Goal: Information Seeking & Learning: Learn about a topic

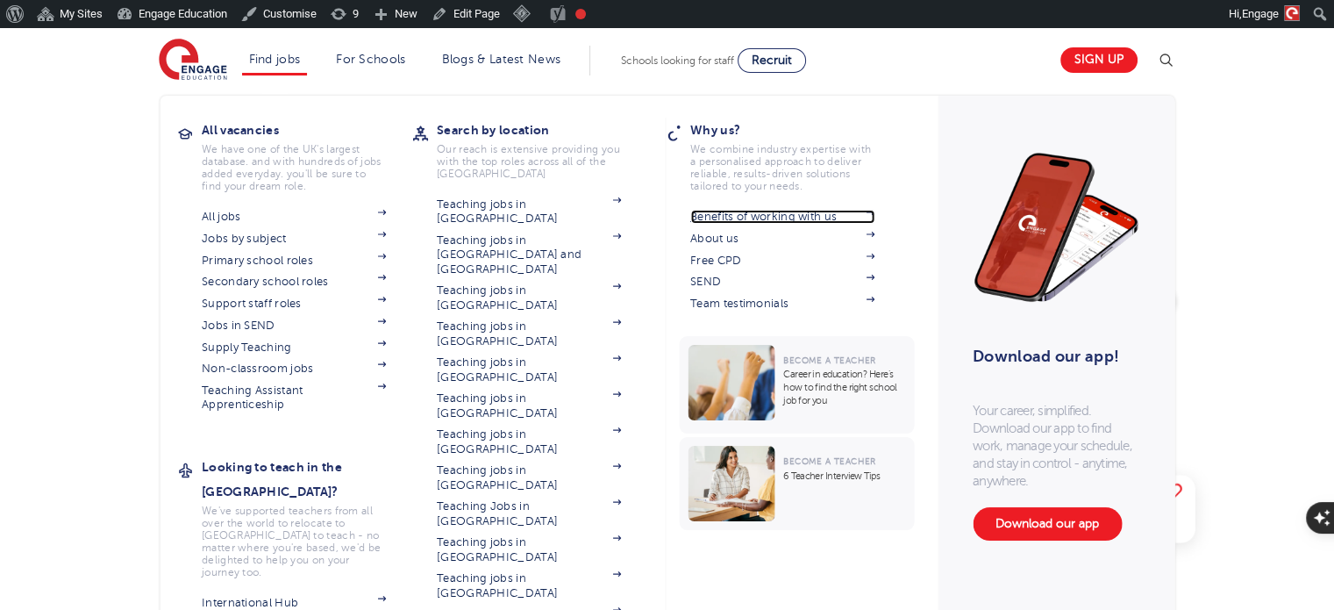
click at [769, 211] on link "Benefits of working with us" at bounding box center [782, 217] width 184 height 14
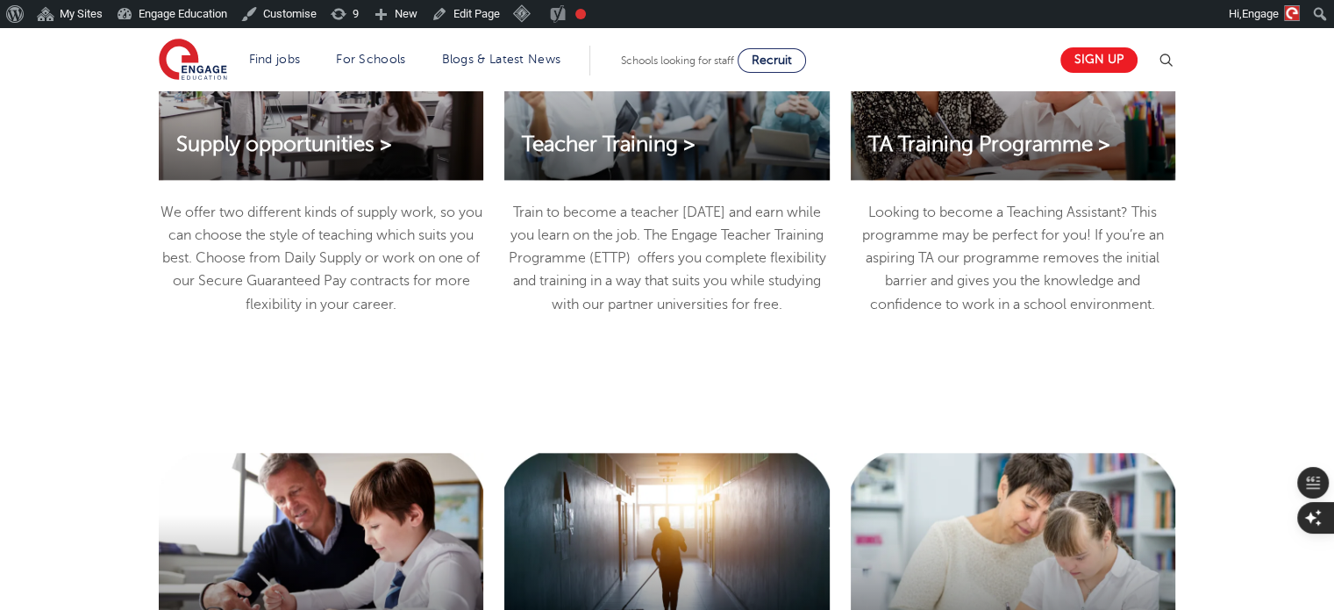
scroll to position [1951, 0]
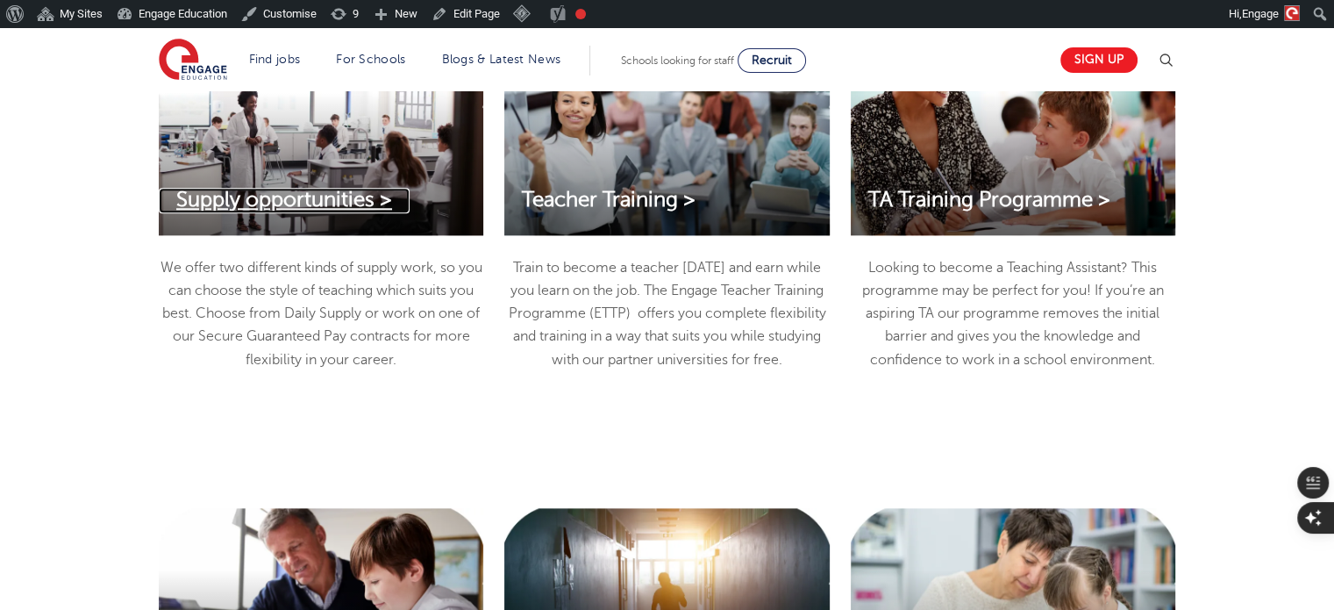
click at [309, 206] on span "Supply opportunities >" at bounding box center [284, 200] width 216 height 24
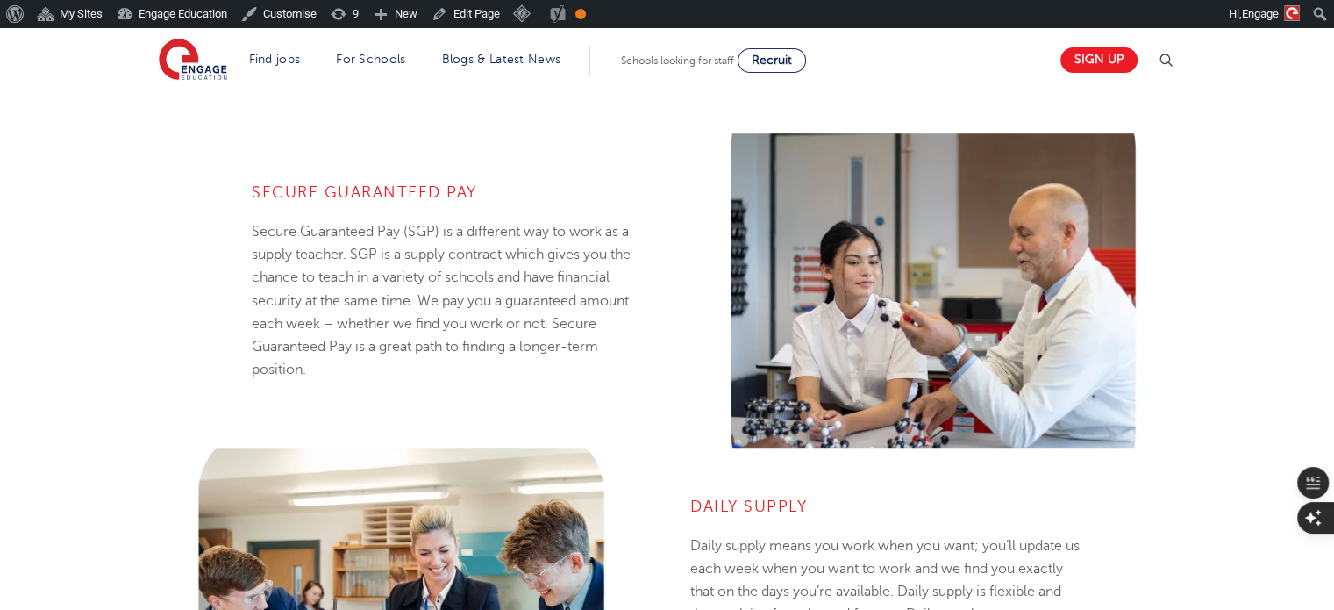
scroll to position [1168, 0]
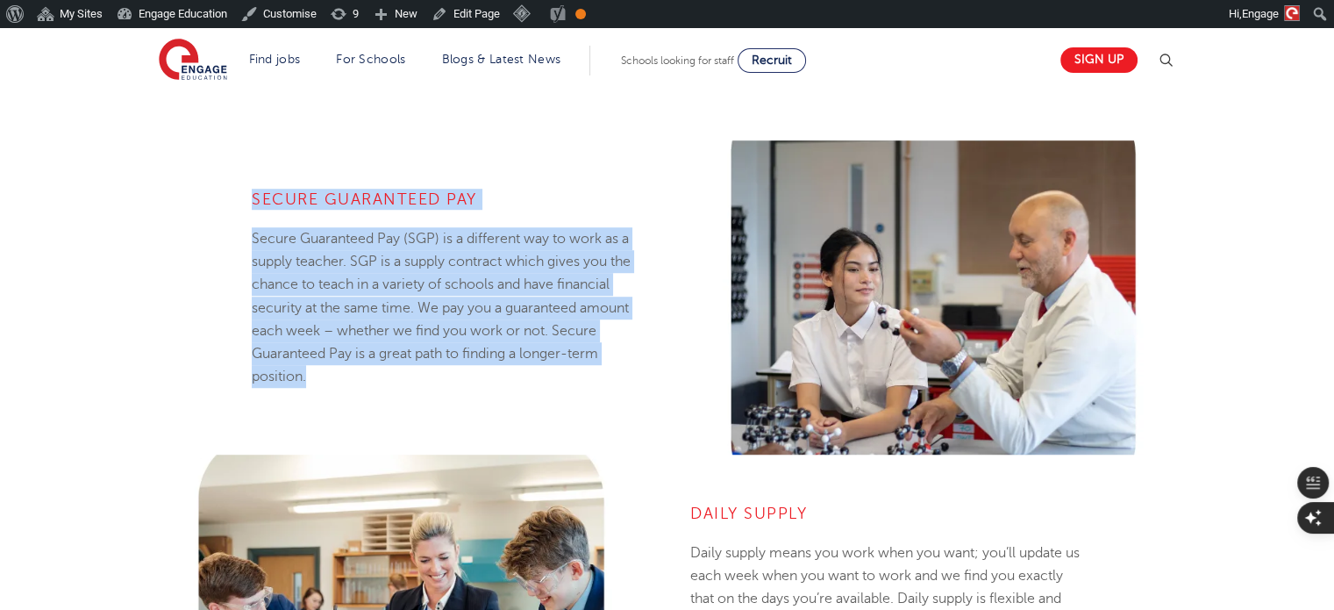
drag, startPoint x: 221, startPoint y: 179, endPoint x: 397, endPoint y: 377, distance: 265.3
click at [397, 377] on div "Secure Guaranteed Pay Secure Guaranteed Pay (SGP) is a different way to work as…" at bounding box center [401, 297] width 532 height 314
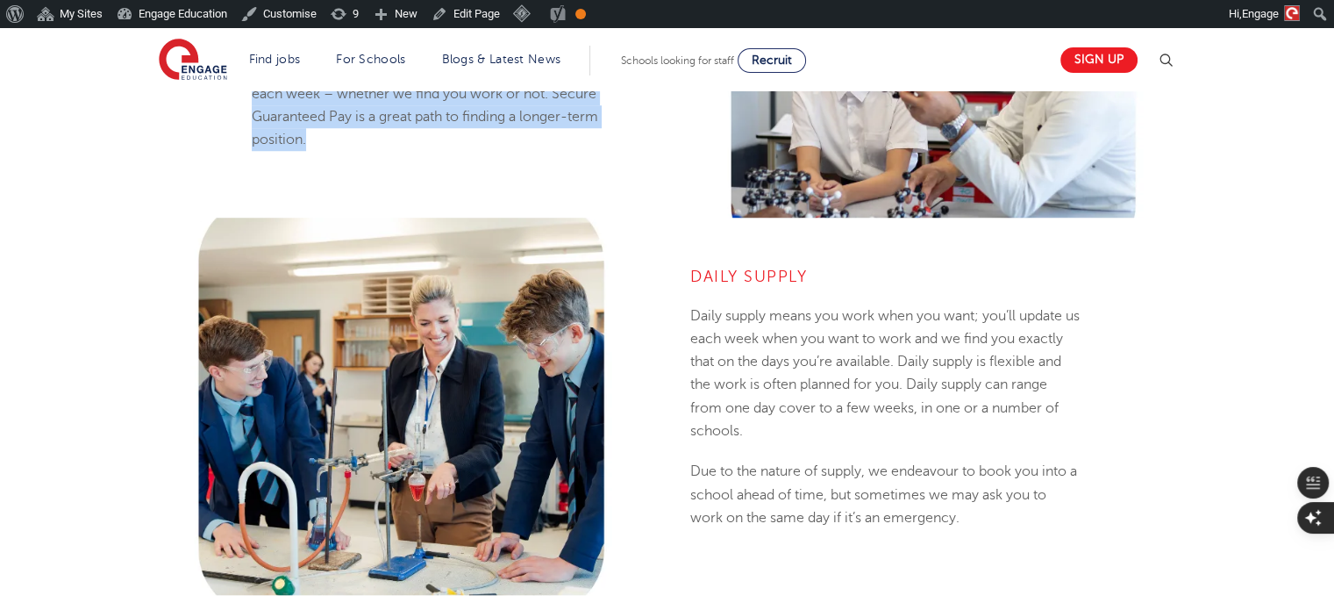
scroll to position [1406, 0]
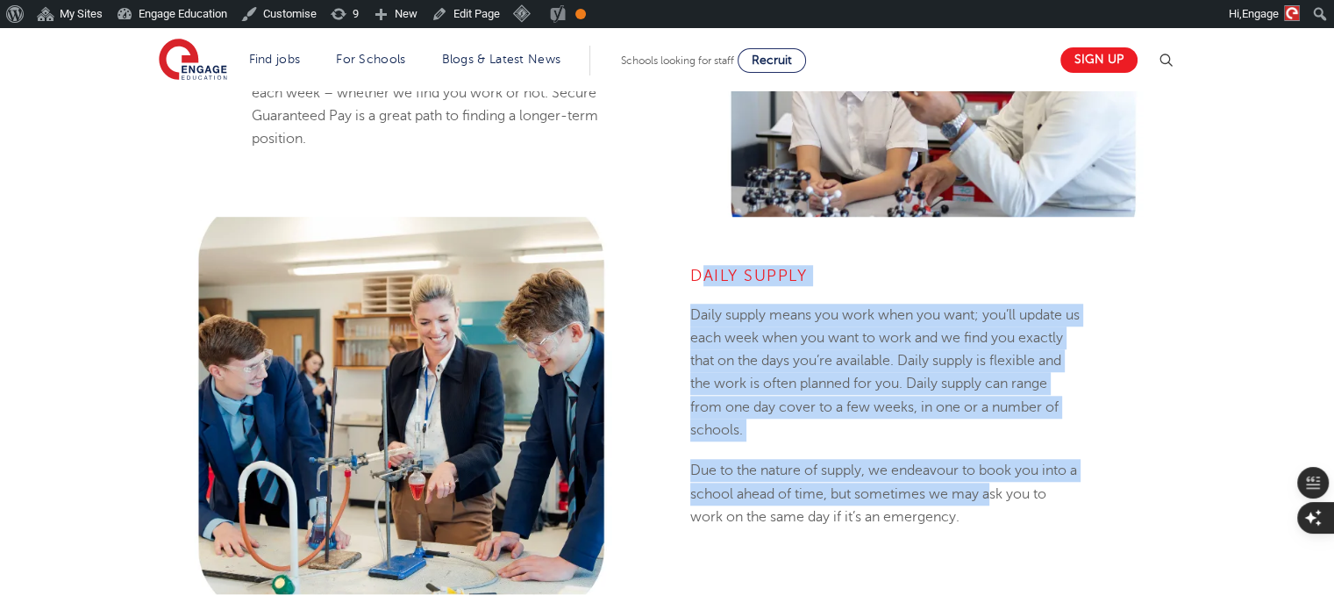
drag, startPoint x: 698, startPoint y: 266, endPoint x: 1056, endPoint y: 543, distance: 452.7
click at [1056, 543] on div "Daily Supply Daily supply means you work when you want; you’ll update us each w…" at bounding box center [887, 406] width 412 height 378
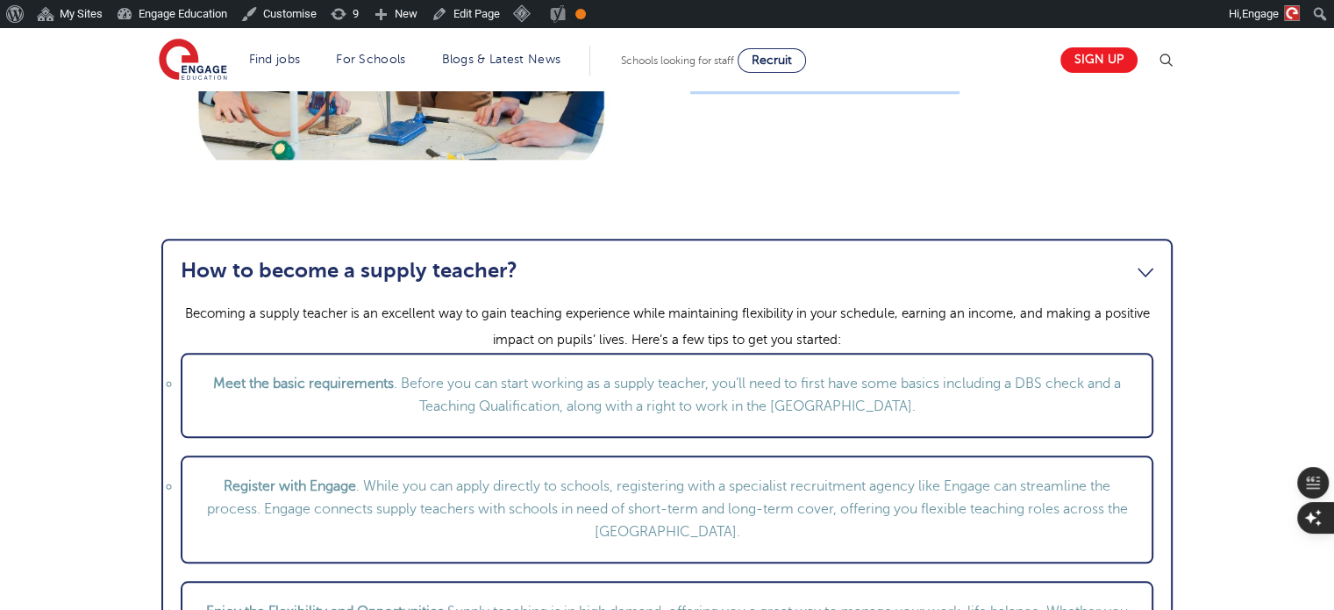
scroll to position [1845, 0]
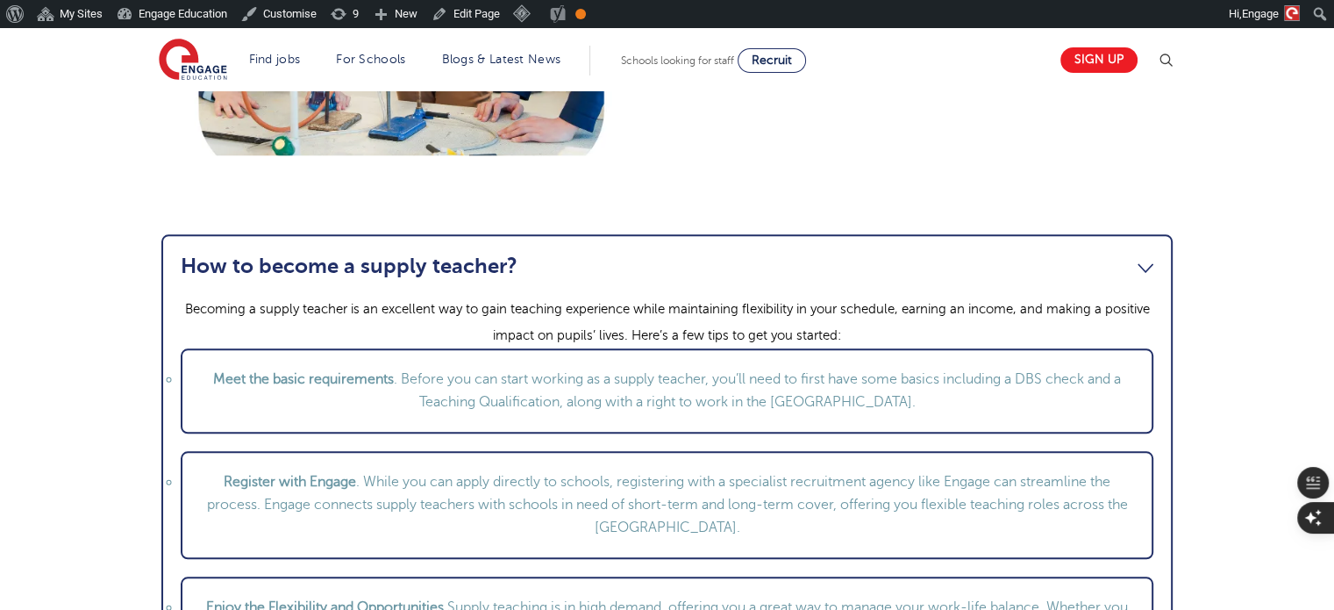
click at [1161, 267] on li "How to become a supply teacher? Becoming a supply teacher is an excellent way t…" at bounding box center [666, 465] width 1011 height 463
click at [1148, 264] on link "How to become a supply teacher?" at bounding box center [667, 266] width 973 height 25
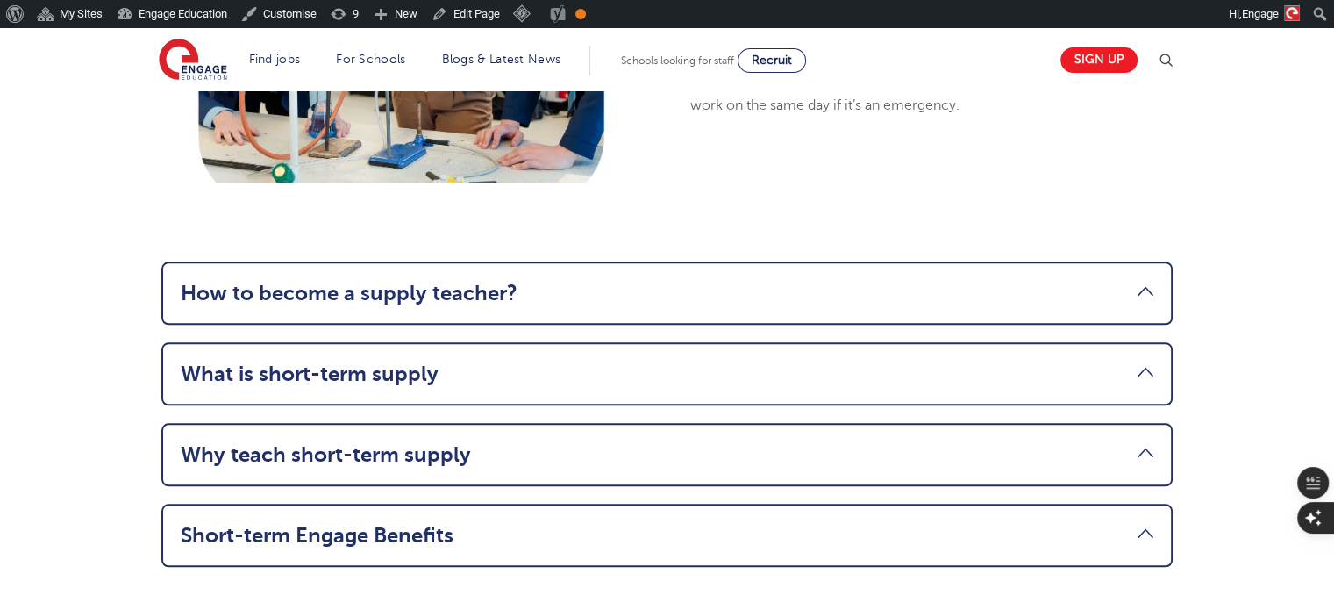
scroll to position [1898, 0]
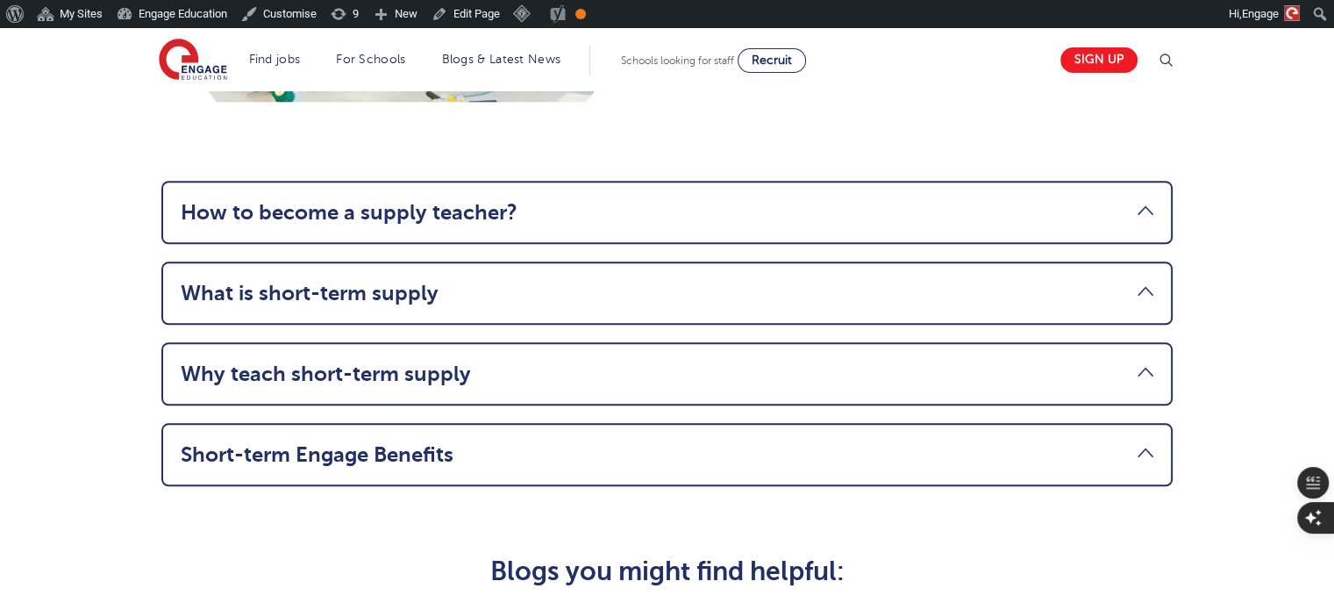
click at [333, 291] on link "What is short-term supply" at bounding box center [667, 293] width 973 height 25
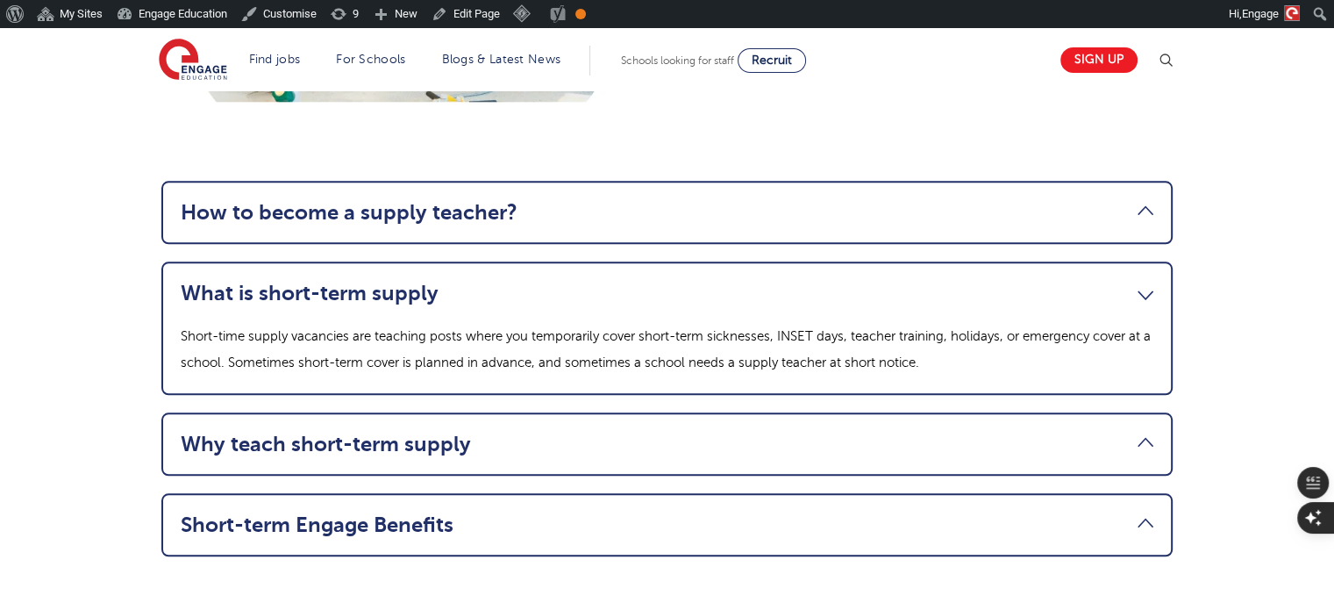
click at [321, 294] on link "What is short-term supply" at bounding box center [667, 293] width 973 height 25
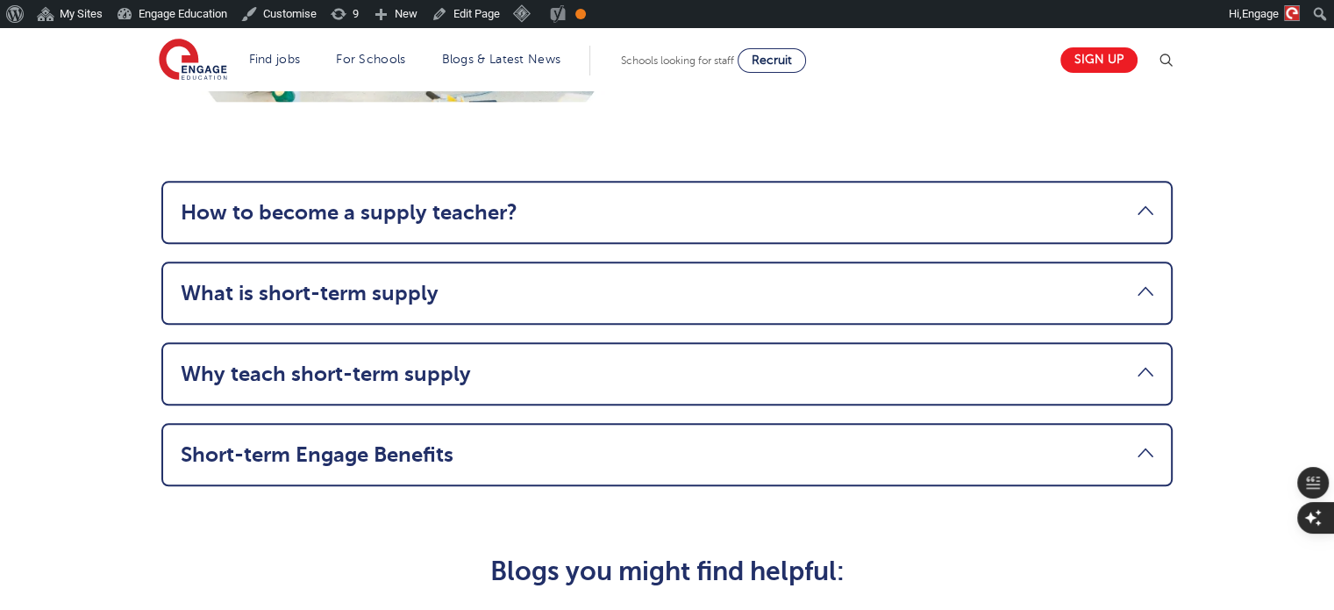
drag, startPoint x: 98, startPoint y: 196, endPoint x: 561, endPoint y: 512, distance: 561.1
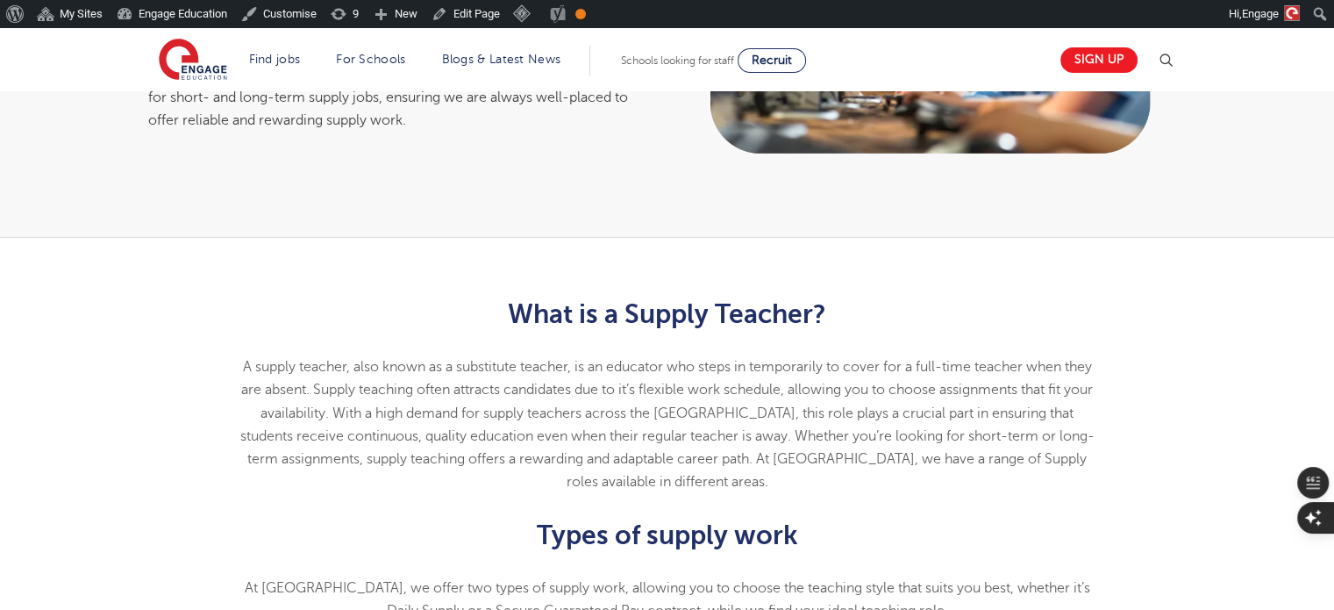
scroll to position [0, 0]
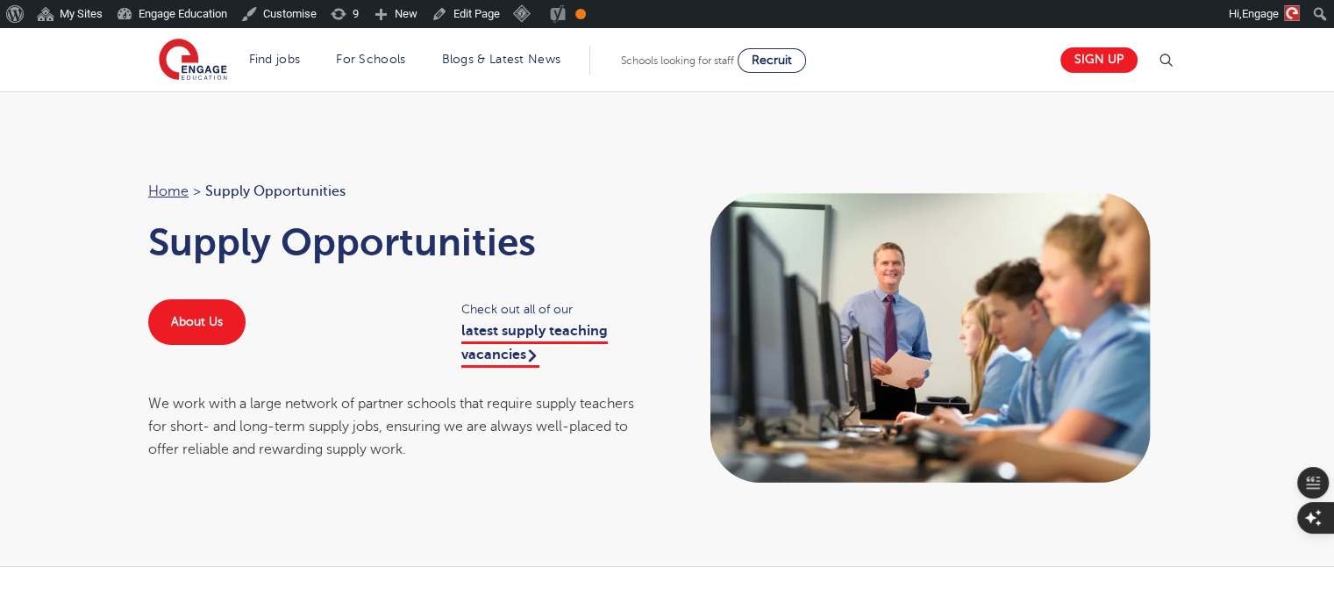
click at [354, 259] on h1 "Supply Opportunities" at bounding box center [399, 242] width 502 height 44
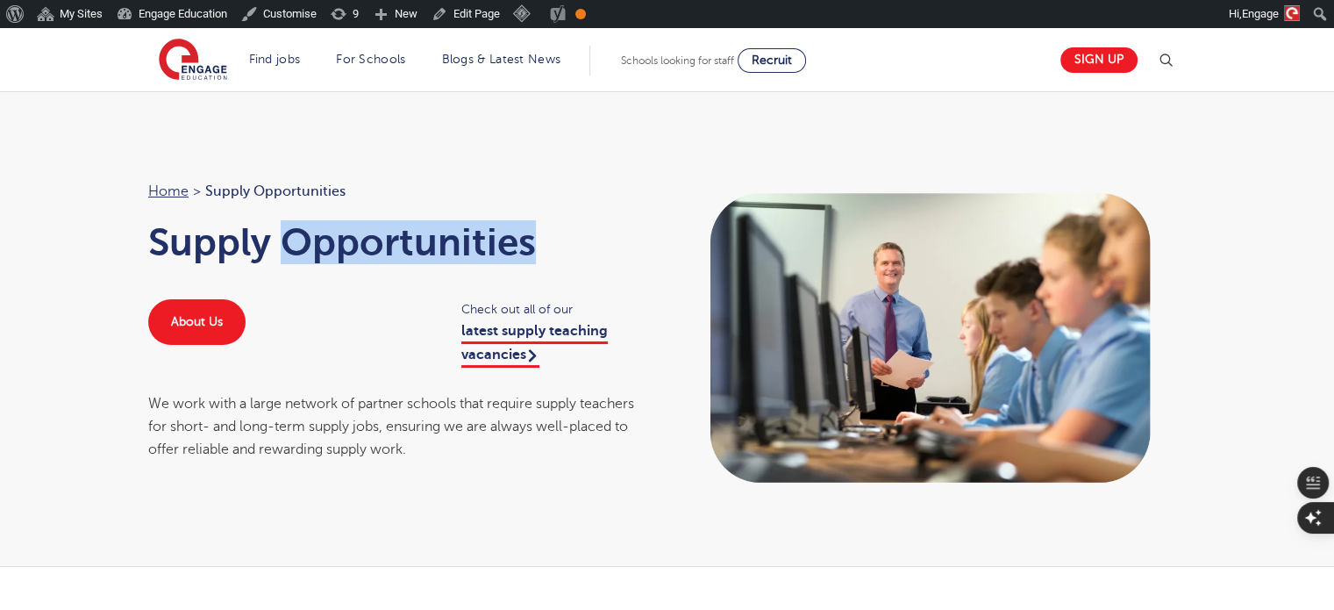
click at [354, 259] on h1 "Supply Opportunities" at bounding box center [399, 242] width 502 height 44
click at [622, 245] on h1 "Supply Opportunities" at bounding box center [399, 242] width 502 height 44
